Goal: Transaction & Acquisition: Subscribe to service/newsletter

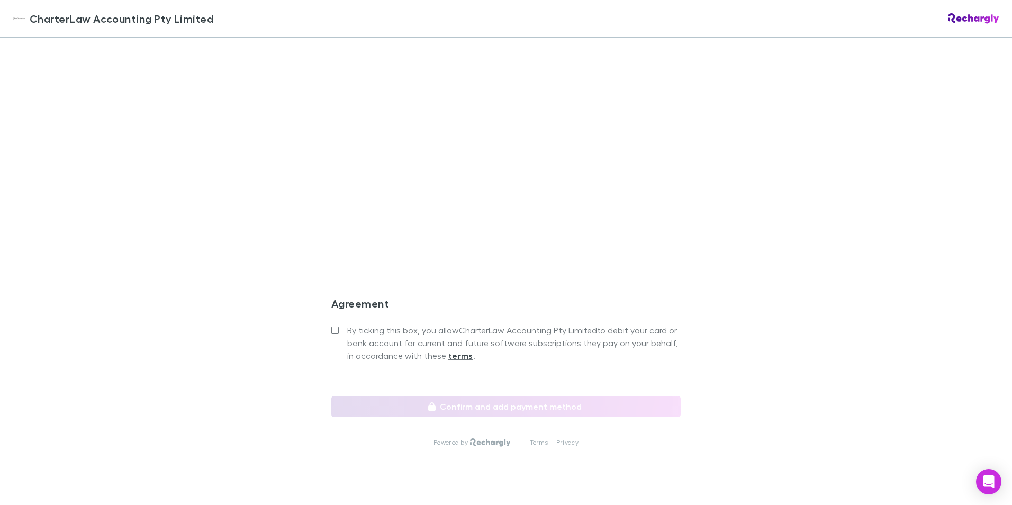
scroll to position [852, 0]
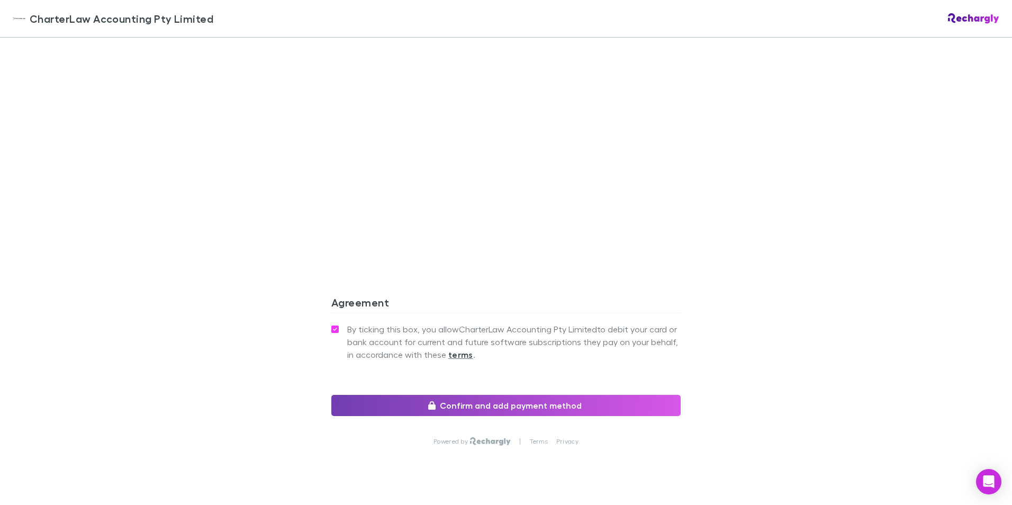
click at [499, 395] on button "Confirm and add payment method" at bounding box center [505, 405] width 349 height 21
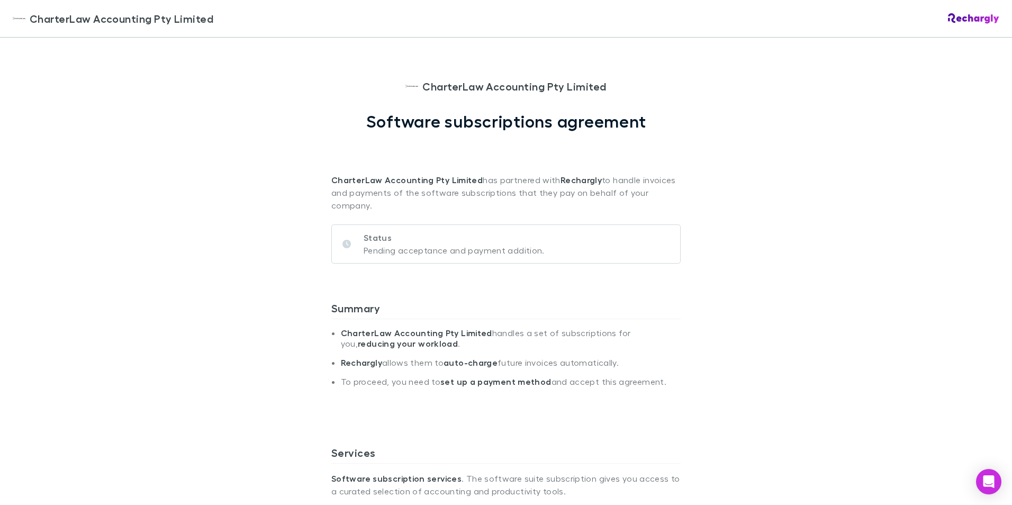
scroll to position [0, 0]
